Goal: Task Accomplishment & Management: Complete application form

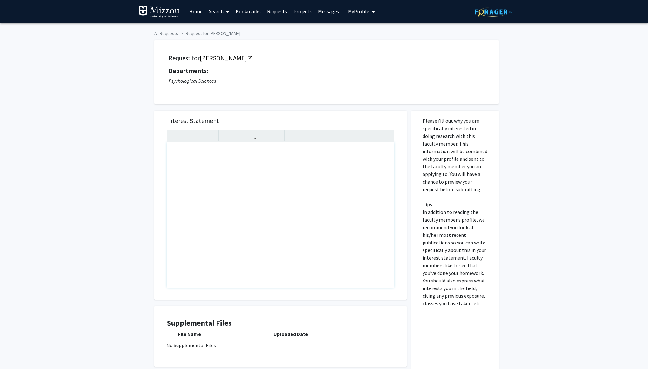
click at [214, 147] on div "Note to users with screen readers: Please press Alt+0 or Option+0 to deactivate…" at bounding box center [280, 215] width 226 height 145
type textarea "e"
click at [131, 124] on div "All Requests Request for [PERSON_NAME] Request for [PERSON_NAME] Departments: P…" at bounding box center [324, 214] width 648 height 383
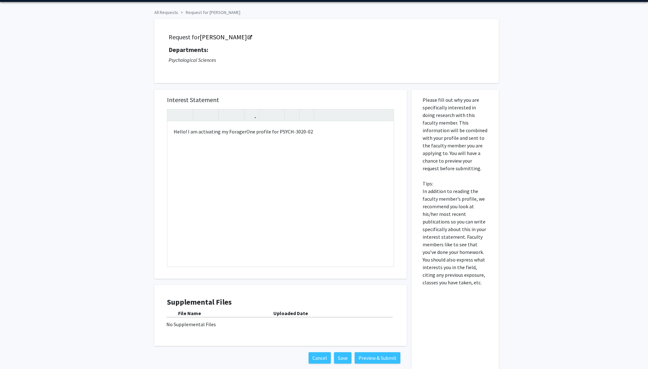
scroll to position [8, 0]
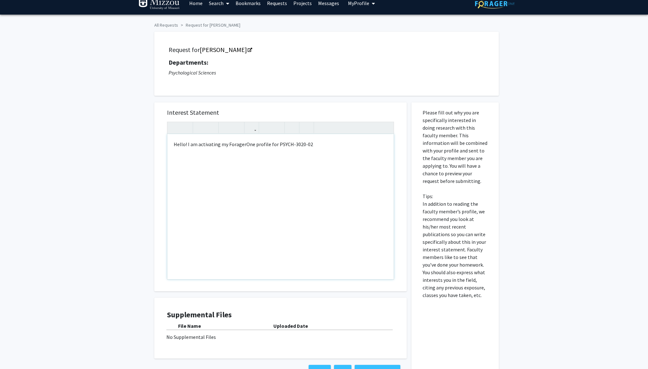
click at [304, 141] on div "Hello! I am activating my ForagerOne profile for PSYCH-3020-02" at bounding box center [280, 206] width 226 height 145
click at [300, 140] on div "Hello! I am activating my ForagerOne profile for PSYCH-3020-02" at bounding box center [280, 206] width 226 height 145
click at [503, 194] on div "All Requests Request for [PERSON_NAME] Request for [PERSON_NAME] Departments: P…" at bounding box center [324, 206] width 648 height 383
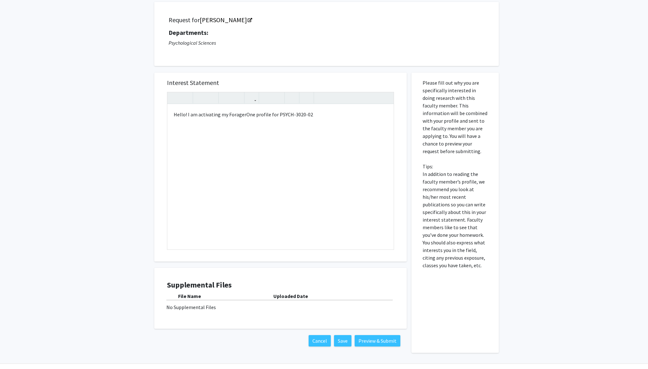
scroll to position [46, 0]
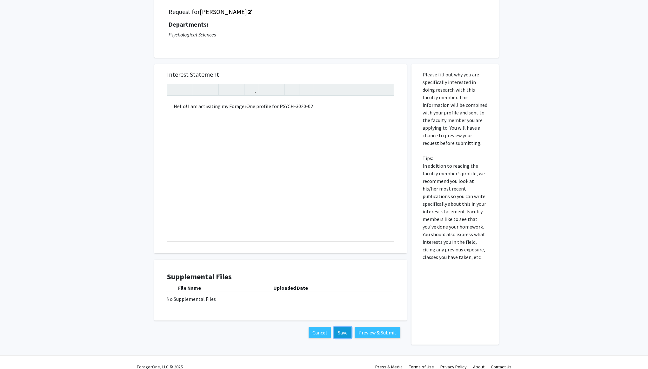
click at [344, 327] on button "Save" at bounding box center [342, 332] width 17 height 11
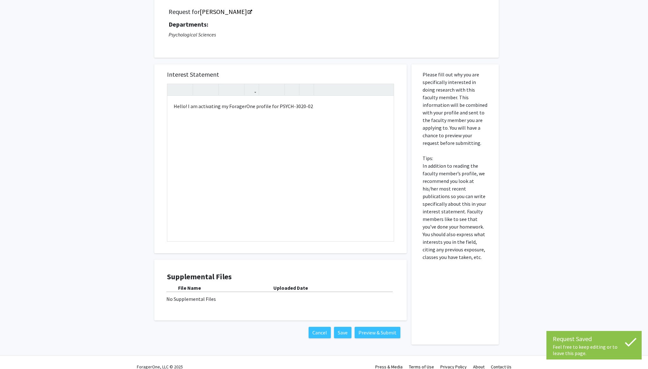
click at [531, 265] on div "All Requests Request for [PERSON_NAME] Request for [PERSON_NAME] Departments: P…" at bounding box center [324, 168] width 648 height 383
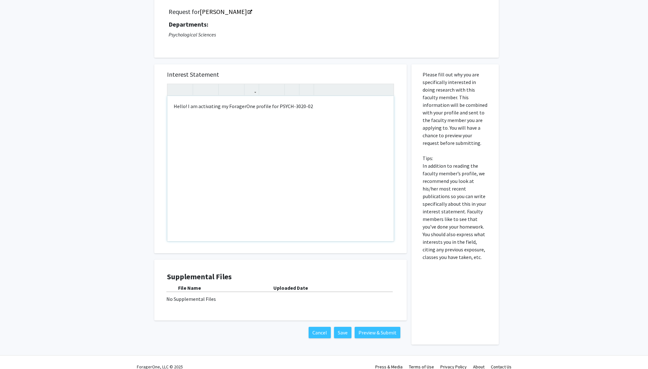
click at [314, 111] on div "Hello! I am activating my ForagerOne profile for PSYCH-3020-02" at bounding box center [280, 168] width 226 height 145
type textarea "Hello! I am activating my ForagerOne profile for PSYCH-3020-02. Excited to get …"
click at [381, 329] on button "Preview & Submit" at bounding box center [378, 332] width 46 height 11
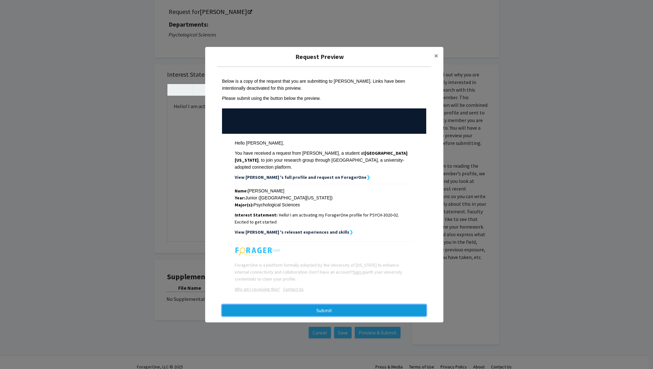
click at [297, 306] on button "Submit" at bounding box center [324, 310] width 204 height 11
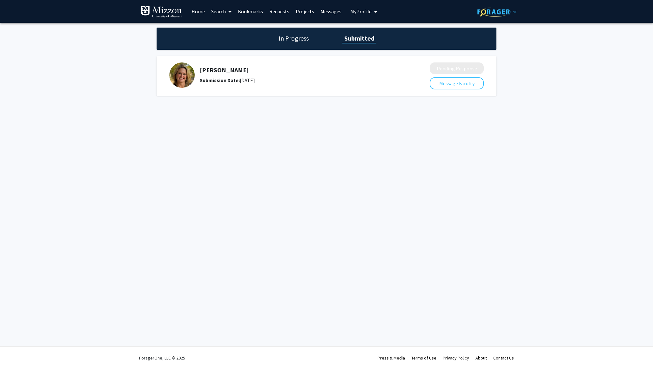
click at [304, 43] on div "In Progress Submitted" at bounding box center [326, 39] width 340 height 22
click at [296, 40] on h1 "In Progress" at bounding box center [293, 38] width 34 height 9
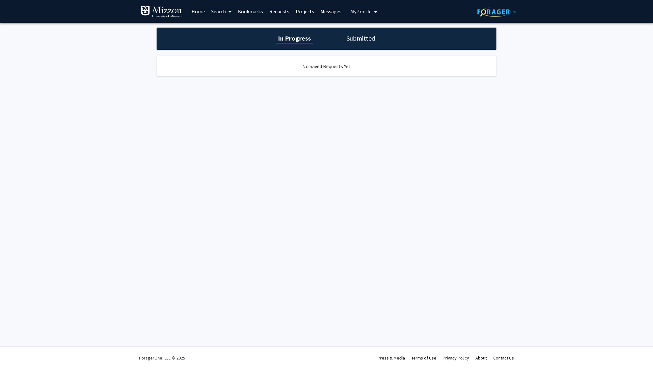
click at [356, 41] on h1 "Submitted" at bounding box center [360, 38] width 32 height 9
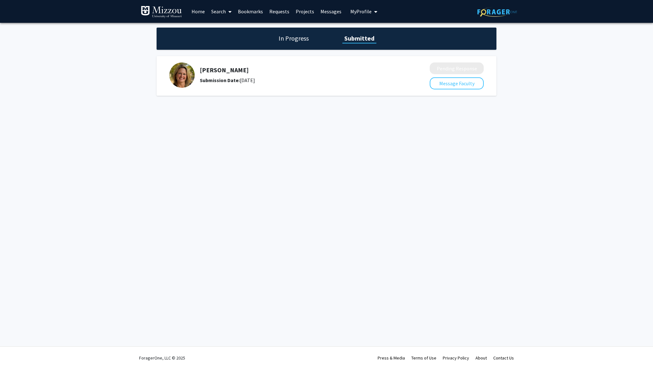
click at [302, 40] on h1 "In Progress" at bounding box center [293, 38] width 34 height 9
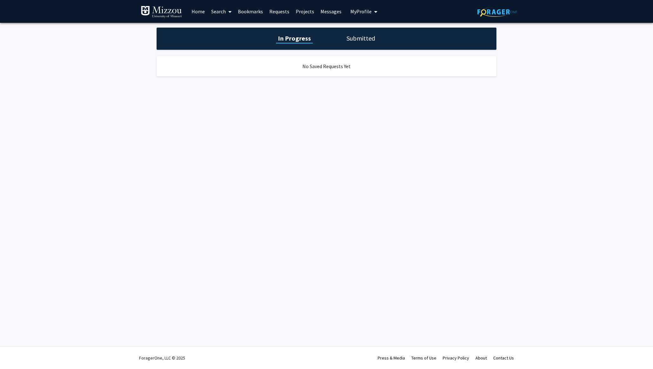
click at [358, 46] on div "In Progress Submitted" at bounding box center [326, 39] width 340 height 22
click at [354, 39] on h1 "Submitted" at bounding box center [360, 38] width 32 height 9
